Goal: Information Seeking & Learning: Learn about a topic

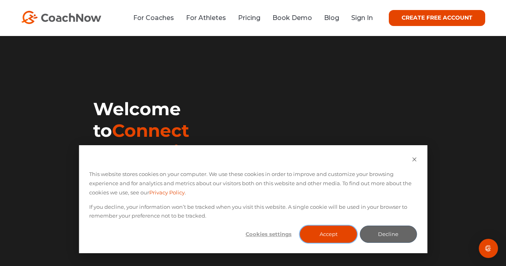
click at [319, 233] on button "Accept" at bounding box center [328, 234] width 57 height 17
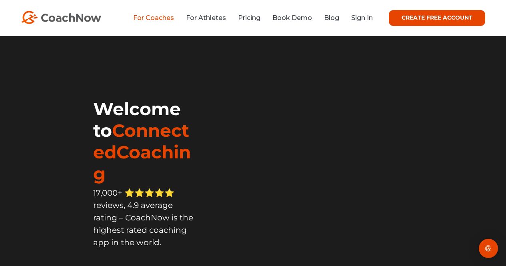
click at [170, 19] on link "For Coaches" at bounding box center [153, 18] width 41 height 8
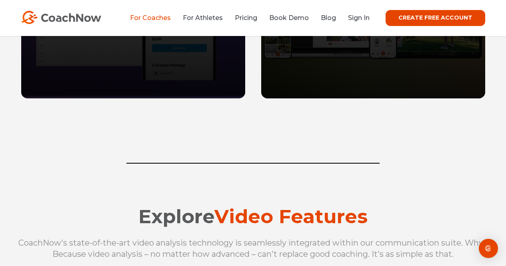
scroll to position [721, 0]
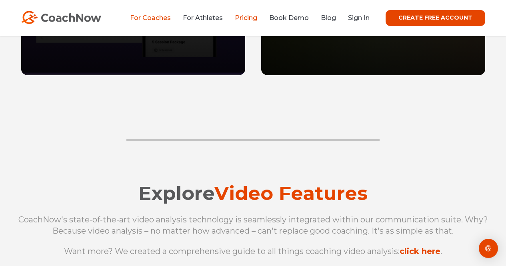
click at [246, 18] on link "Pricing" at bounding box center [246, 18] width 22 height 8
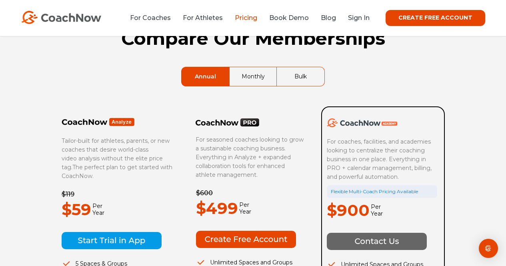
scroll to position [80, 0]
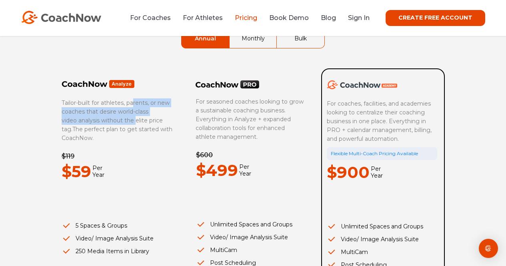
drag, startPoint x: 132, startPoint y: 105, endPoint x: 137, endPoint y: 121, distance: 16.1
click at [137, 121] on span "Tailor-built for athletes, parents, or new coaches that desire world-class vide…" at bounding box center [116, 116] width 108 height 34
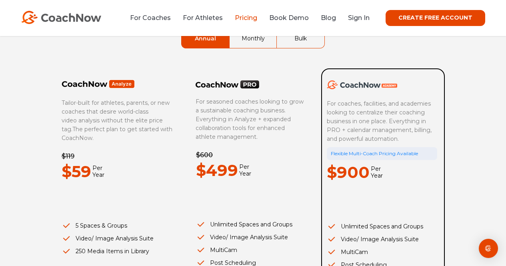
click at [395, 132] on span "For coaches, facilities, and academies looking to centralize their coaching bus…" at bounding box center [380, 121] width 106 height 42
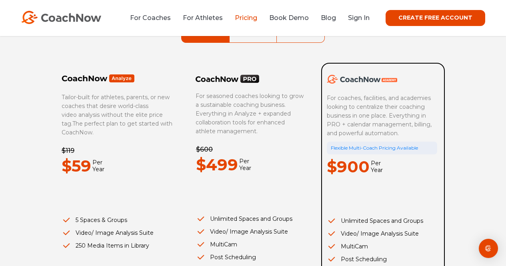
scroll to position [0, 0]
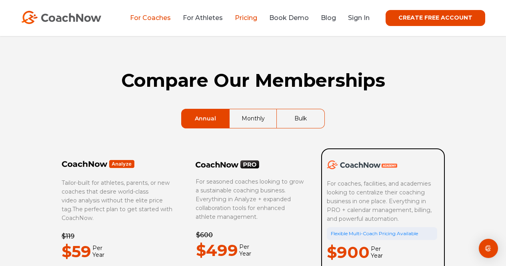
click at [166, 18] on link "For Coaches" at bounding box center [150, 18] width 41 height 8
click at [212, 15] on link "For Athletes" at bounding box center [203, 18] width 40 height 8
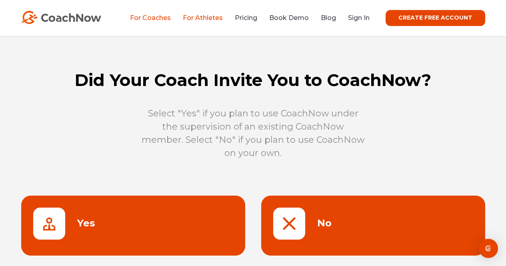
click at [168, 16] on link "For Coaches" at bounding box center [150, 18] width 41 height 8
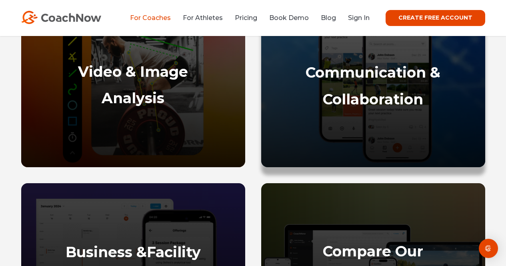
click at [367, 94] on strong "Collaboration" at bounding box center [373, 99] width 100 height 18
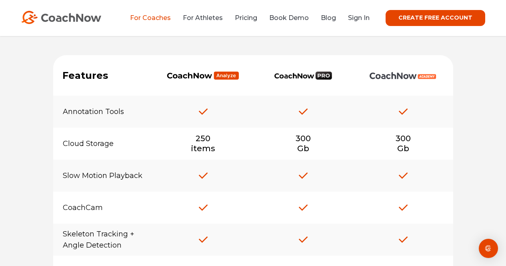
scroll to position [5935, 0]
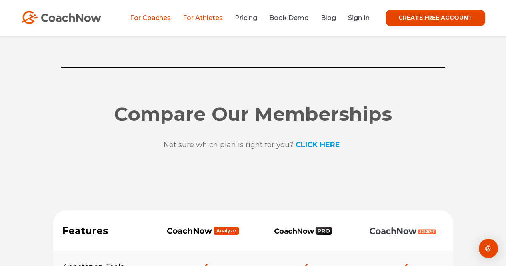
click at [223, 21] on link "For Athletes" at bounding box center [203, 18] width 40 height 8
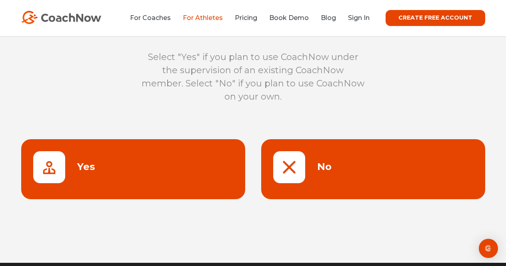
scroll to position [120, 0]
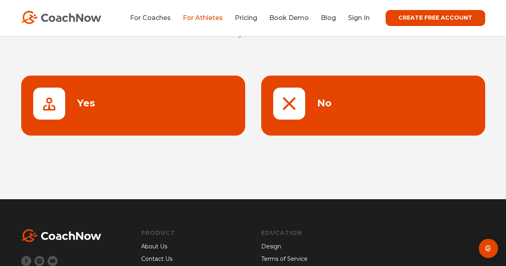
click at [141, 94] on link at bounding box center [133, 106] width 224 height 60
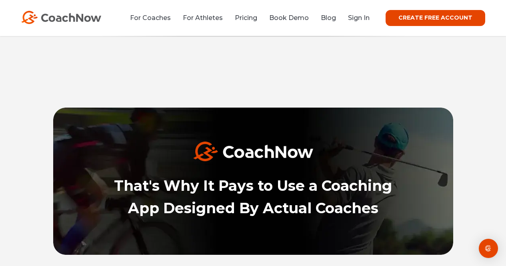
scroll to position [2413, 0]
